Goal: Find specific page/section: Find specific page/section

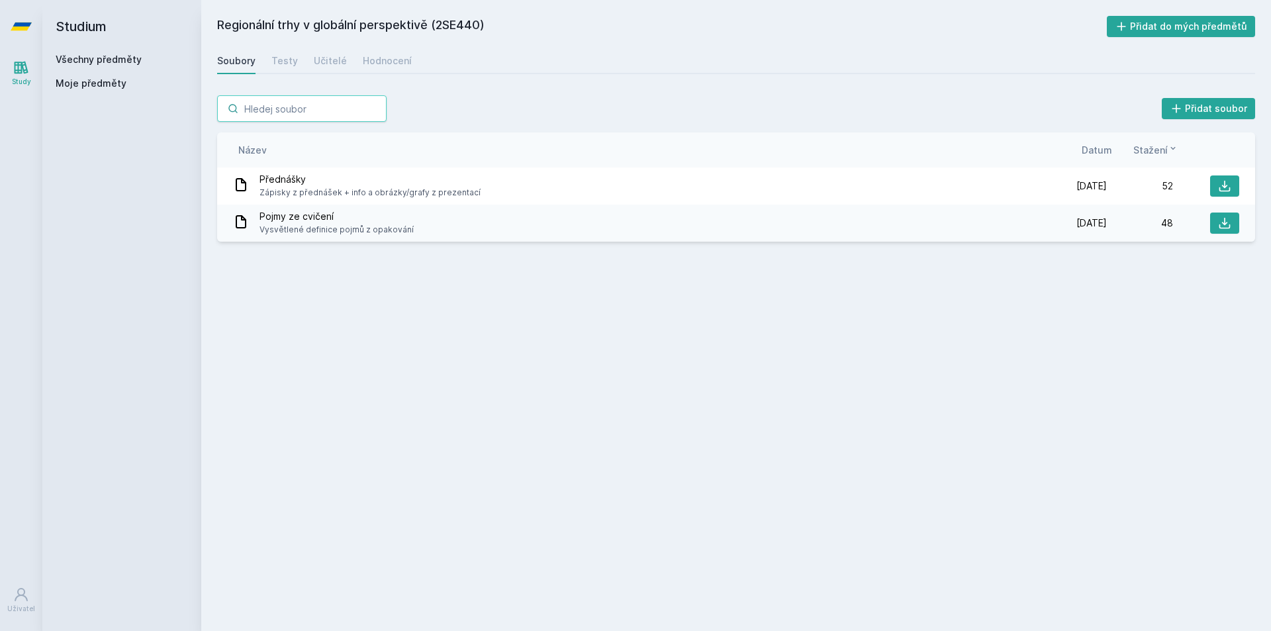
click at [291, 112] on input "search" at bounding box center [301, 108] width 169 height 26
click at [111, 56] on link "Všechny předměty" at bounding box center [99, 59] width 86 height 11
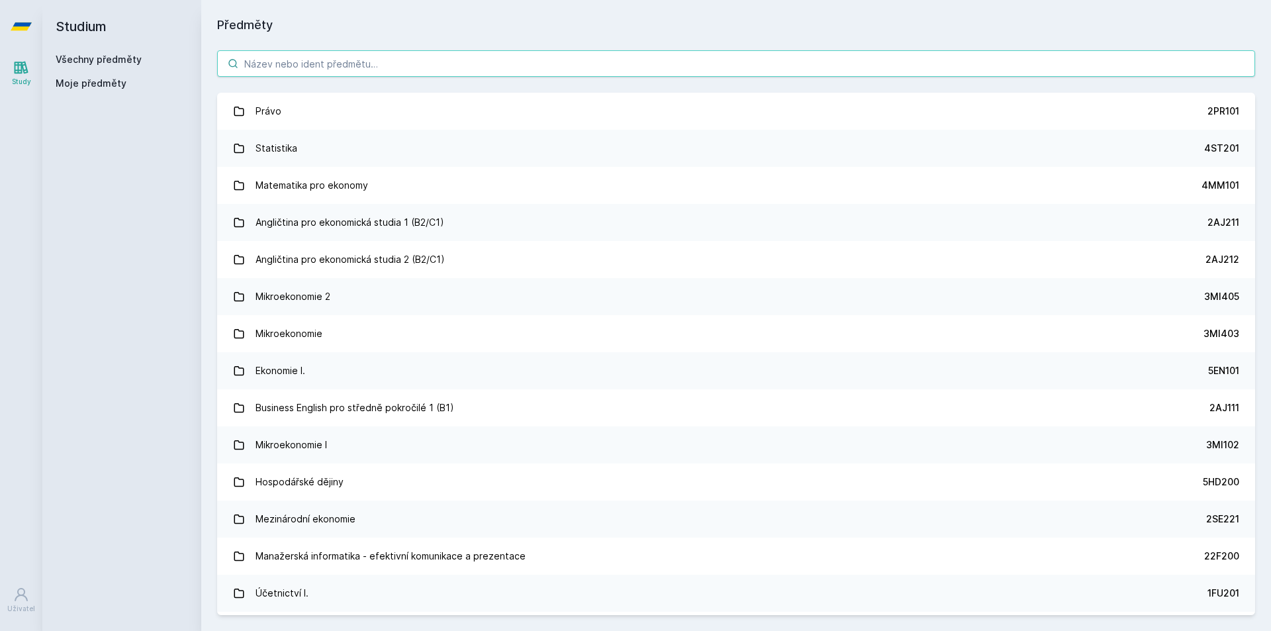
click at [293, 60] on input "search" at bounding box center [736, 63] width 1038 height 26
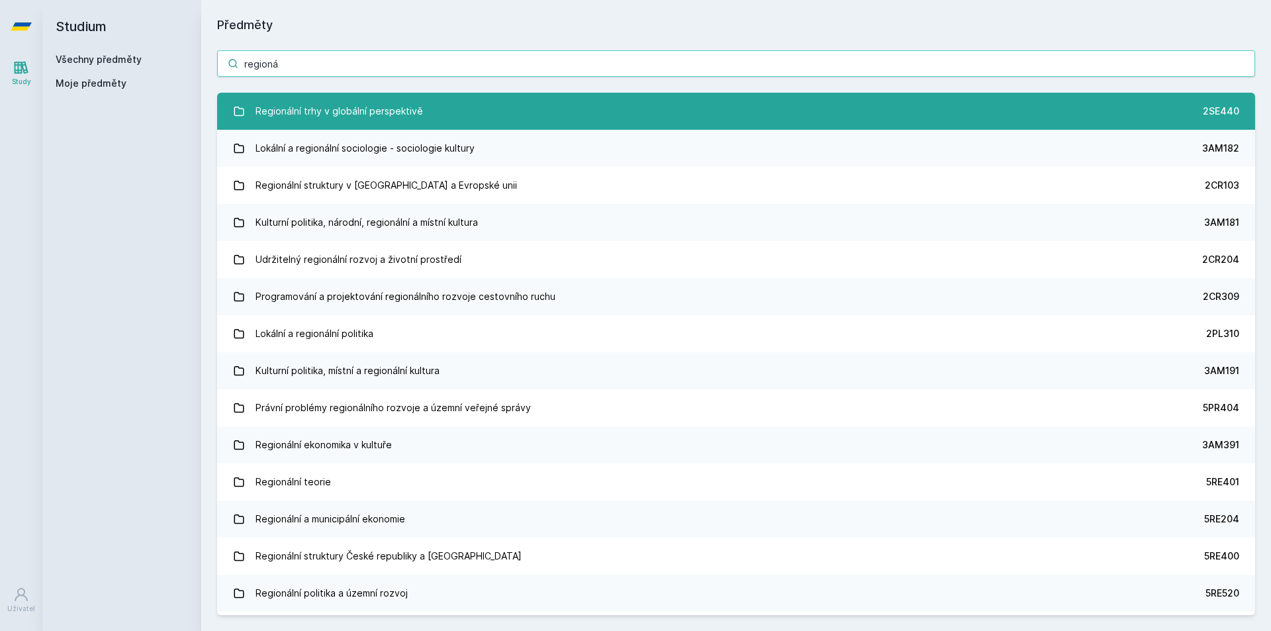
type input "regioná"
click at [400, 107] on div "Regionální trhy v globální perspektivě" at bounding box center [338, 111] width 167 height 26
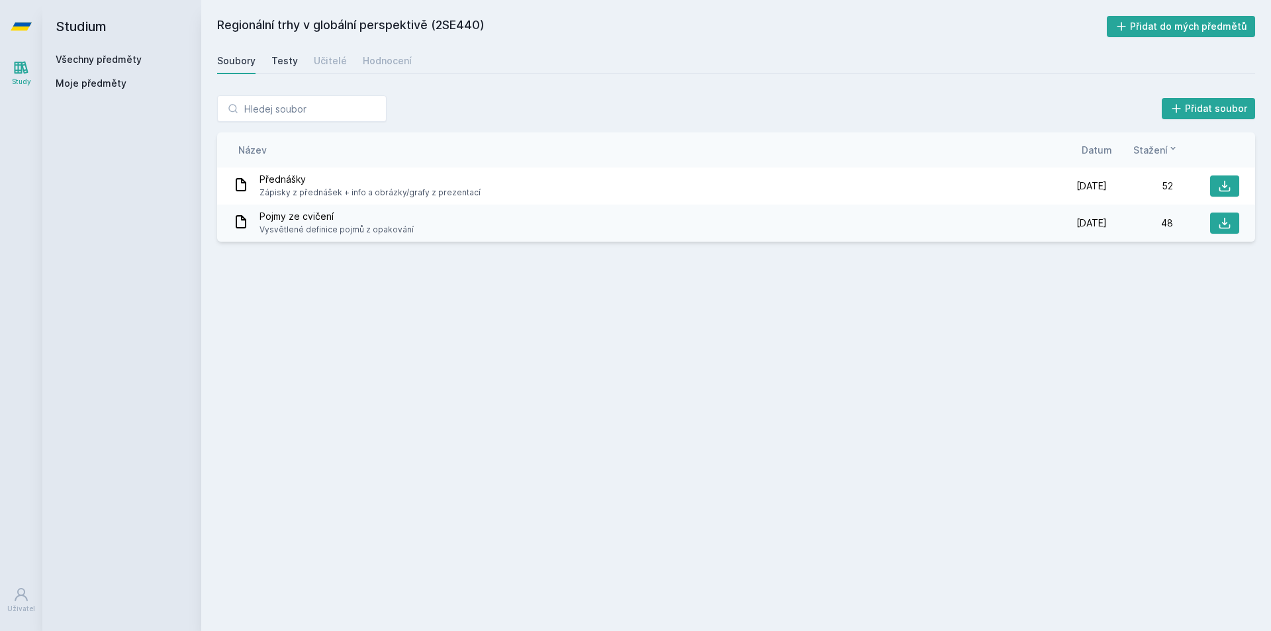
click at [281, 66] on div "Testy" at bounding box center [284, 60] width 26 height 13
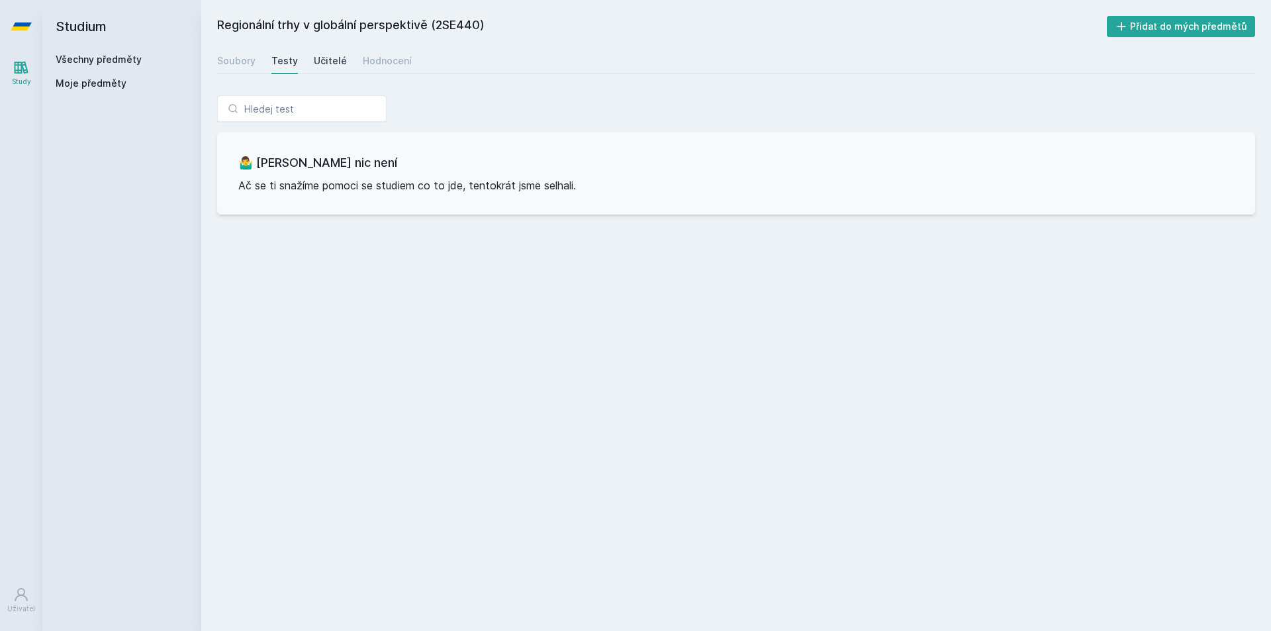
click at [329, 62] on div "Učitelé" at bounding box center [330, 60] width 33 height 13
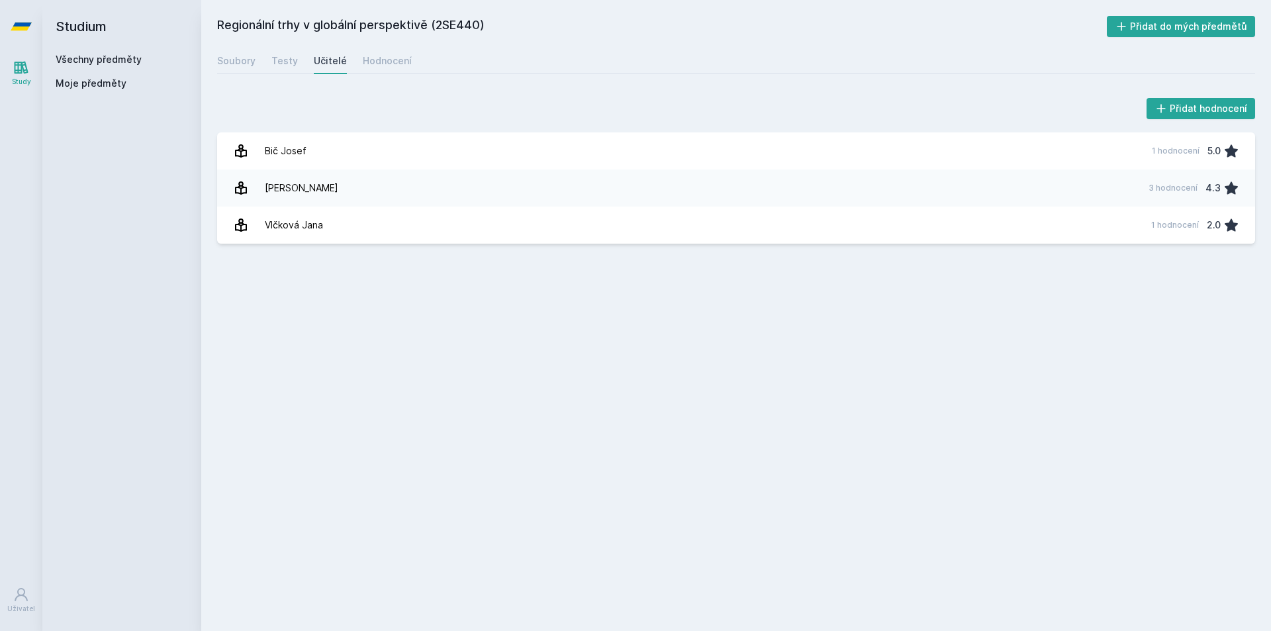
click at [250, 47] on div "Regionální trhy v globální perspektivě (2SE440) Přidat do mých předmětů [GEOGRA…" at bounding box center [736, 315] width 1038 height 599
click at [252, 56] on div "Soubory" at bounding box center [236, 60] width 38 height 13
